Goal: Task Accomplishment & Management: Manage account settings

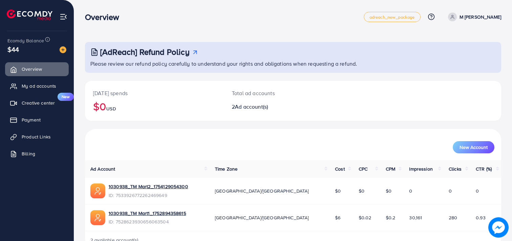
scroll to position [18, 0]
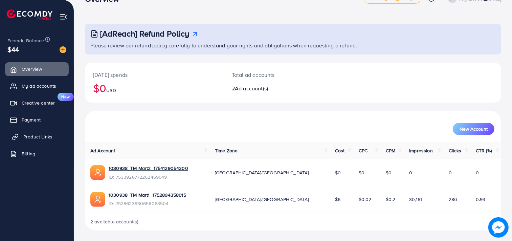
click at [31, 136] on span "Product Links" at bounding box center [37, 136] width 29 height 7
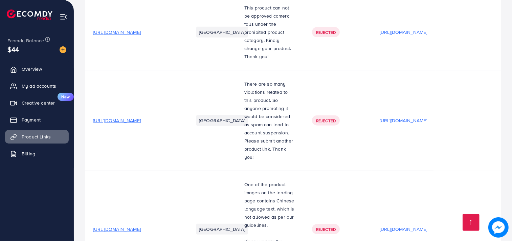
click at [225, 148] on td "[GEOGRAPHIC_DATA]" at bounding box center [210, 120] width 51 height 101
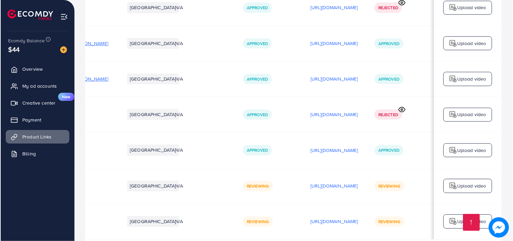
scroll to position [0, 120]
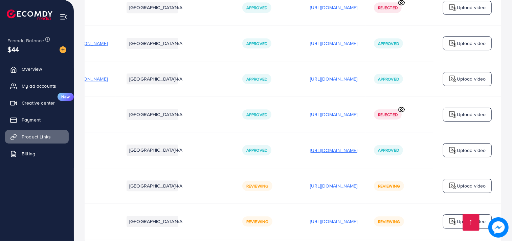
click at [310, 146] on p "[URL][DOMAIN_NAME]" at bounding box center [334, 150] width 48 height 8
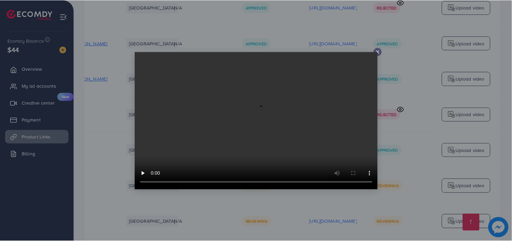
scroll to position [0, 119]
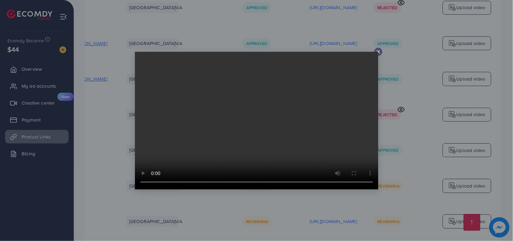
click at [258, 129] on video at bounding box center [257, 121] width 244 height 138
click at [376, 52] on video at bounding box center [257, 121] width 244 height 138
click at [378, 50] on icon at bounding box center [378, 51] width 5 height 5
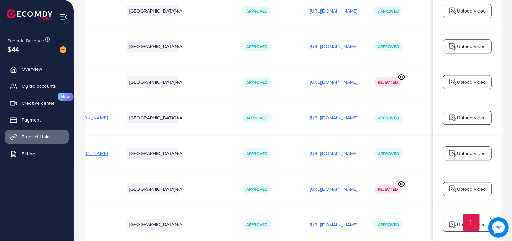
scroll to position [1077, 0]
click at [319, 150] on p "[URL][DOMAIN_NAME]" at bounding box center [334, 154] width 48 height 8
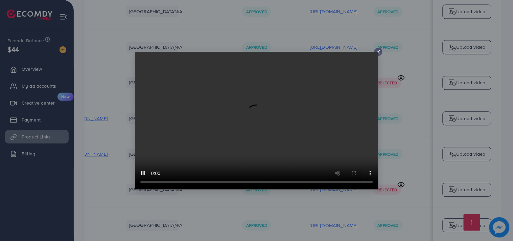
click at [378, 49] on icon at bounding box center [378, 51] width 5 height 5
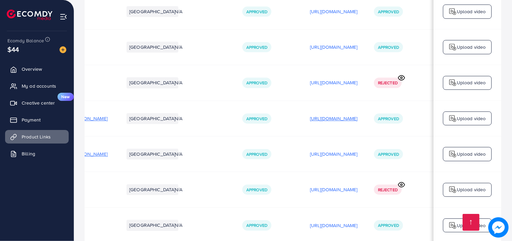
click at [316, 114] on p "[URL][DOMAIN_NAME]" at bounding box center [334, 118] width 48 height 8
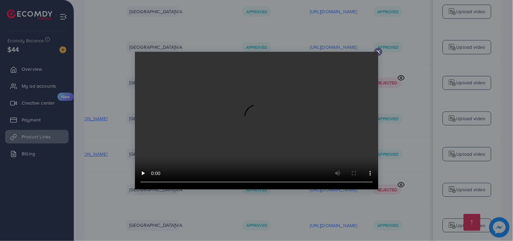
click at [378, 50] on icon at bounding box center [378, 51] width 5 height 5
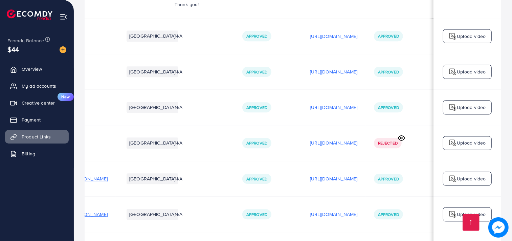
scroll to position [1015, 0]
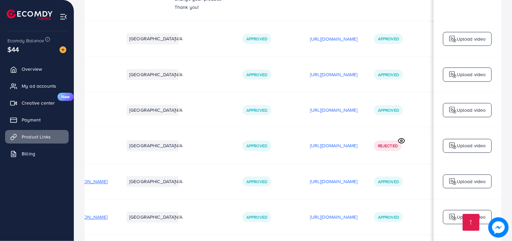
click at [331, 106] on p "[URL][DOMAIN_NAME]" at bounding box center [334, 110] width 48 height 8
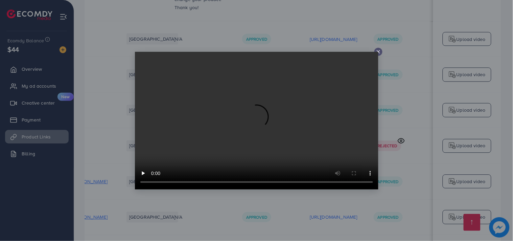
click at [378, 51] on line at bounding box center [378, 51] width 3 height 3
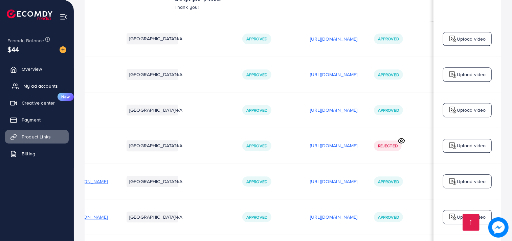
click at [32, 85] on span "My ad accounts" at bounding box center [40, 86] width 35 height 7
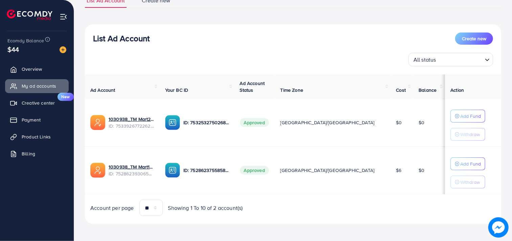
scroll to position [59, 0]
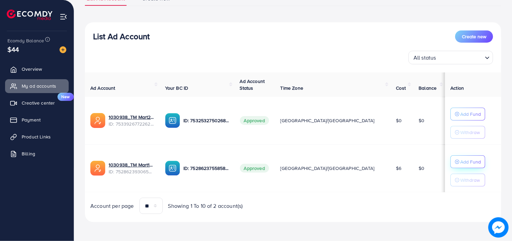
click at [460, 118] on p "Add Fund" at bounding box center [470, 114] width 21 height 8
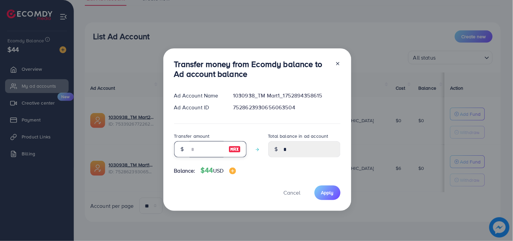
click at [192, 151] on input "number" at bounding box center [207, 149] width 34 height 16
type input "*"
type input "****"
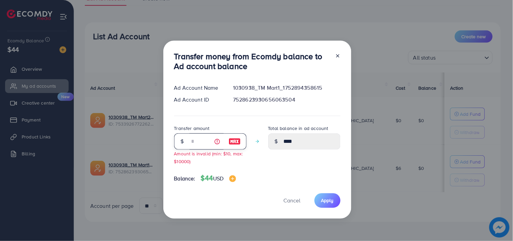
type input "**"
type input "*****"
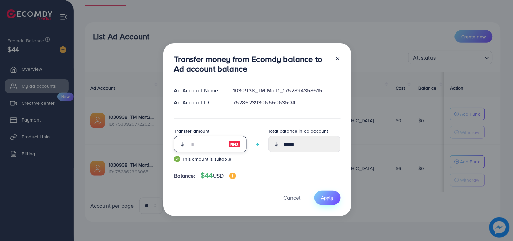
type input "**"
click at [326, 196] on span "Apply" at bounding box center [327, 197] width 13 height 7
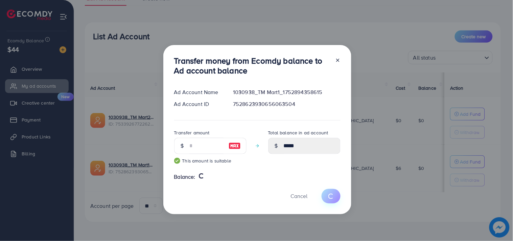
type input "*"
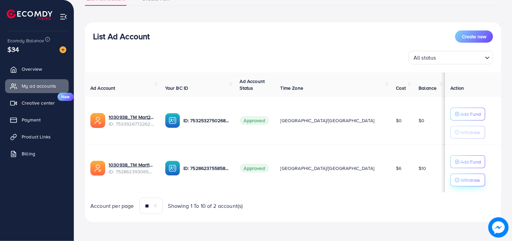
click at [460, 181] on p "Withdraw" at bounding box center [470, 180] width 20 height 8
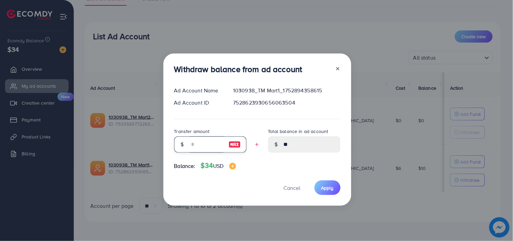
click at [192, 144] on input "text" at bounding box center [207, 144] width 34 height 16
type input "*"
type input "****"
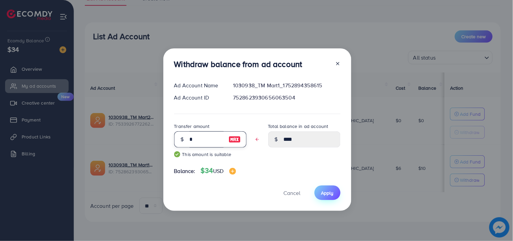
type input "*"
click at [327, 193] on span "Apply" at bounding box center [327, 193] width 13 height 7
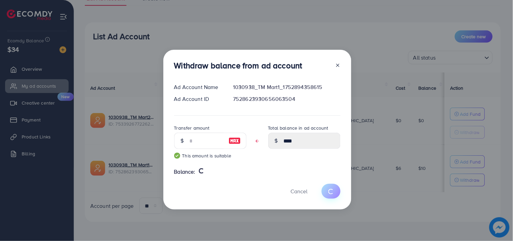
type input "**"
